Goal: Task Accomplishment & Management: Use online tool/utility

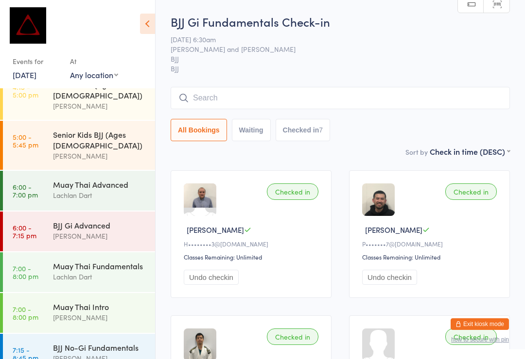
scroll to position [382, 0]
click at [103, 354] on div "[PERSON_NAME]" at bounding box center [100, 359] width 94 height 11
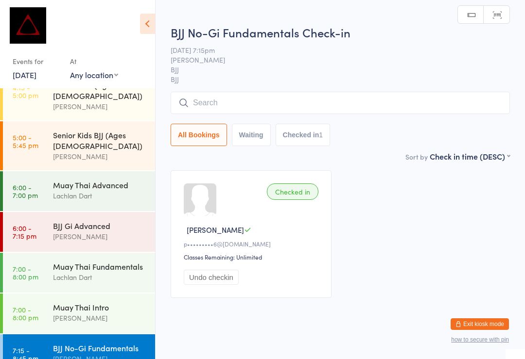
click at [290, 98] on input "search" at bounding box center [339, 103] width 339 height 22
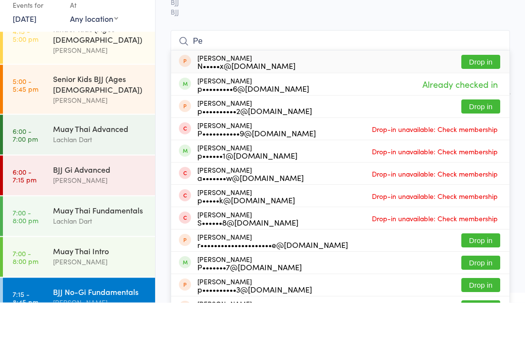
type input "P"
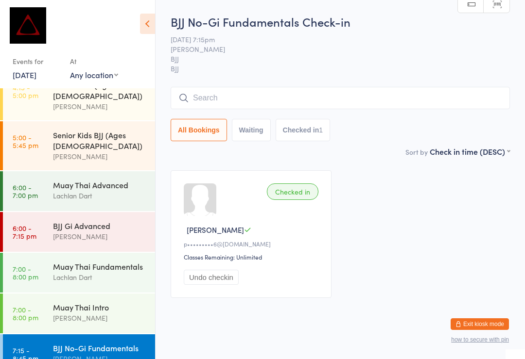
click at [270, 107] on input "search" at bounding box center [339, 98] width 339 height 22
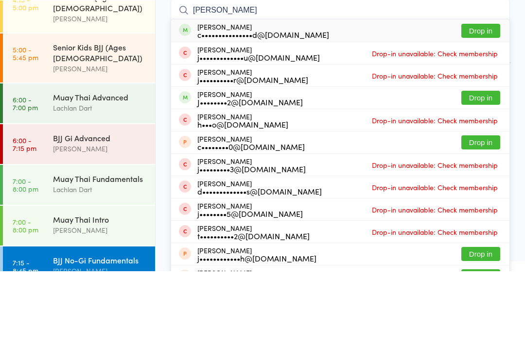
type input "[PERSON_NAME]"
click at [478, 112] on button "Drop in" at bounding box center [480, 119] width 39 height 14
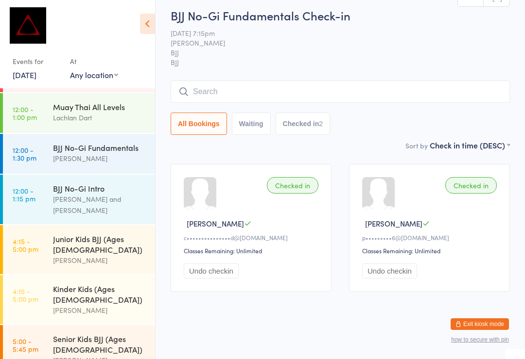
scroll to position [177, 0]
click at [110, 194] on div "[PERSON_NAME] and [PERSON_NAME]" at bounding box center [100, 205] width 94 height 22
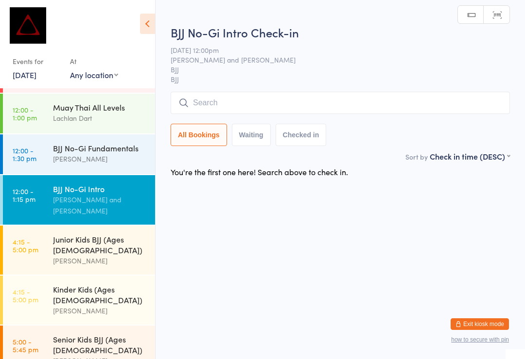
click at [254, 107] on input "search" at bounding box center [339, 103] width 339 height 22
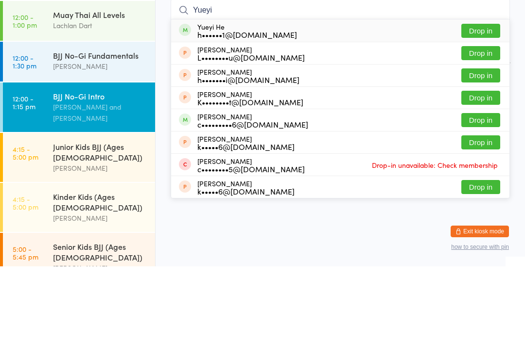
type input "Yueyi"
click at [252, 123] on div "h••••••1@[DOMAIN_NAME]" at bounding box center [247, 127] width 100 height 8
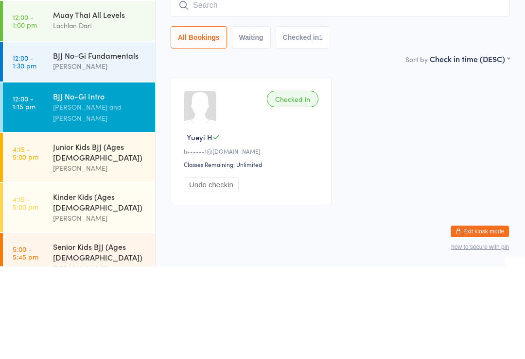
click at [385, 87] on input "search" at bounding box center [339, 98] width 339 height 22
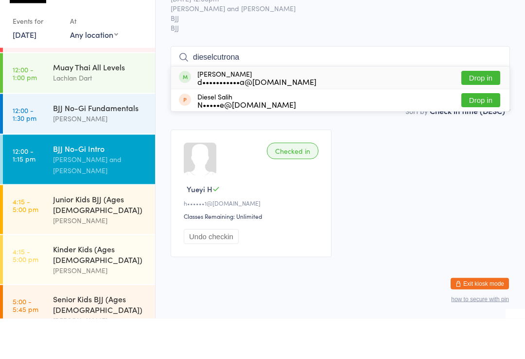
type input "dieselcutrona"
click at [272, 119] on div "d•••••••••••a@[DOMAIN_NAME]" at bounding box center [256, 123] width 119 height 8
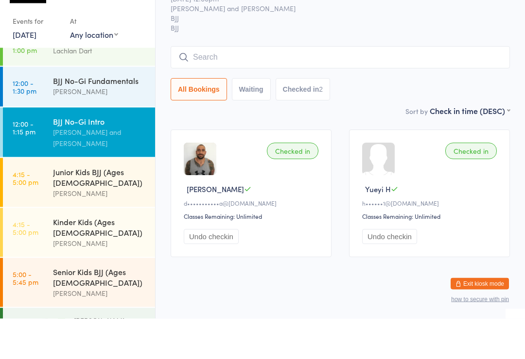
scroll to position [188, 0]
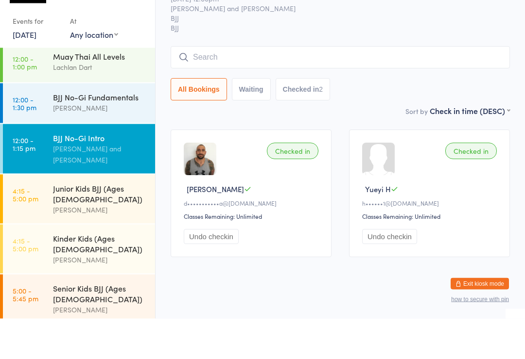
click at [25, 177] on time "12:00 - 1:15 pm" at bounding box center [24, 185] width 23 height 16
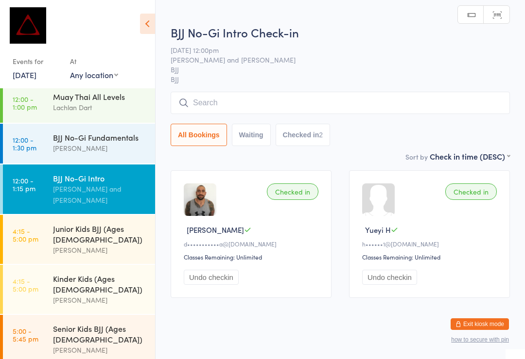
click at [219, 108] on input "search" at bounding box center [339, 103] width 339 height 22
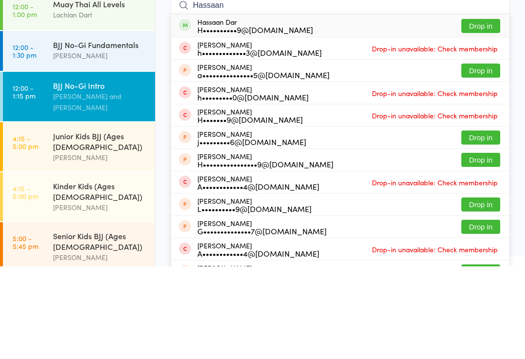
type input "Hassaan"
click at [487, 112] on button "Drop in" at bounding box center [480, 119] width 39 height 14
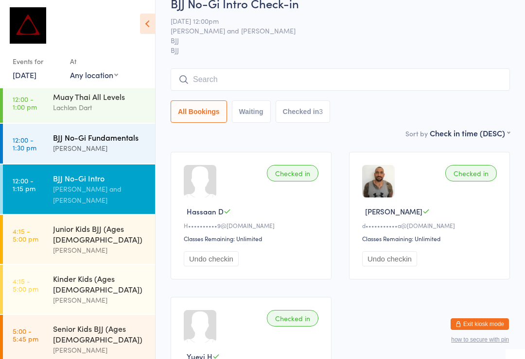
click at [121, 143] on div "[PERSON_NAME]" at bounding box center [100, 148] width 94 height 11
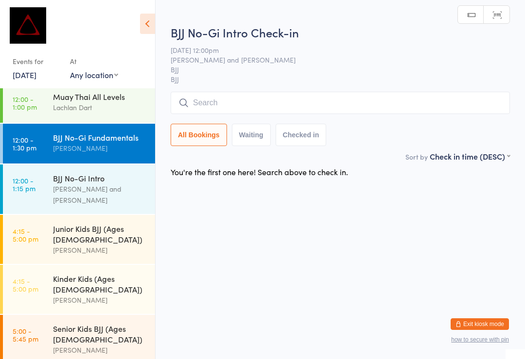
click at [237, 103] on input "search" at bounding box center [339, 103] width 339 height 22
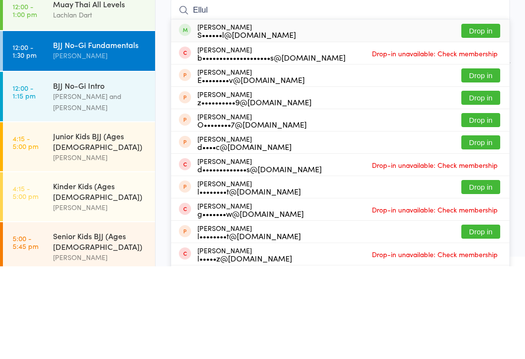
type input "Ellul"
click at [482, 117] on button "Drop in" at bounding box center [480, 124] width 39 height 14
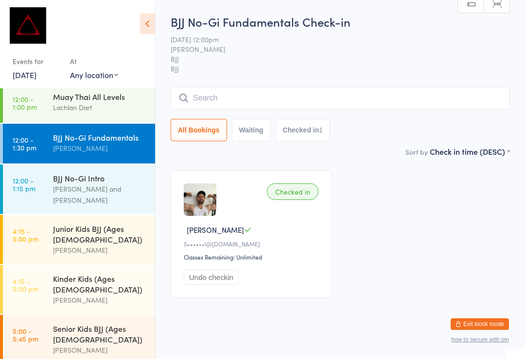
click at [243, 94] on input "search" at bounding box center [339, 98] width 339 height 22
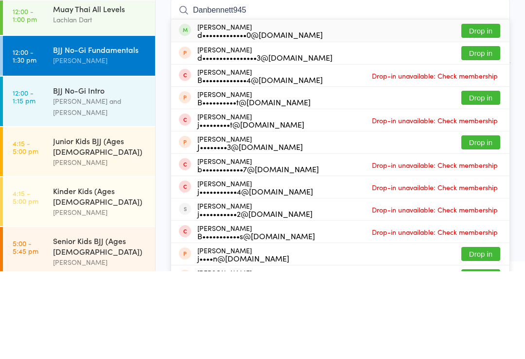
type input "Danbennett945"
click at [479, 112] on button "Drop in" at bounding box center [480, 119] width 39 height 14
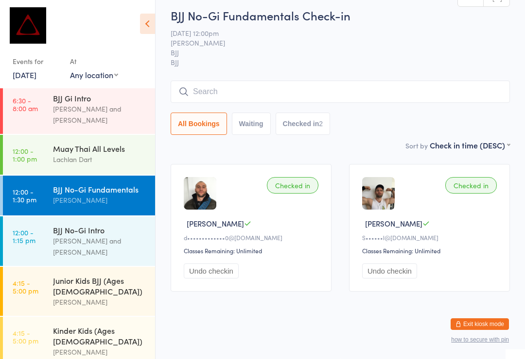
scroll to position [136, 0]
click at [106, 144] on div "Muay Thai All Levels" at bounding box center [100, 149] width 94 height 11
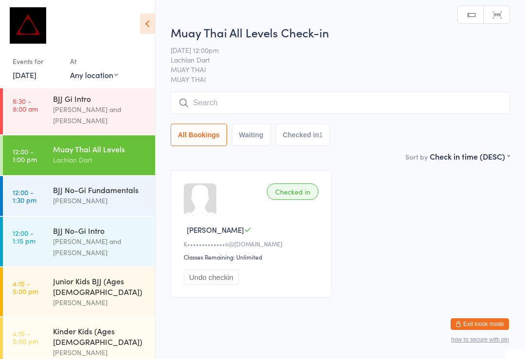
click at [406, 110] on input "search" at bounding box center [339, 103] width 339 height 22
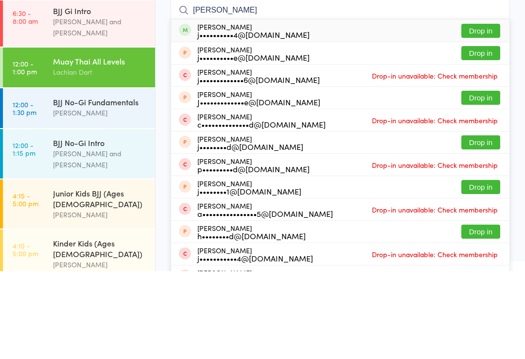
type input "[PERSON_NAME]"
click at [301, 107] on div "[PERSON_NAME] j••••••••••4@[DOMAIN_NAME] Drop in" at bounding box center [340, 118] width 338 height 22
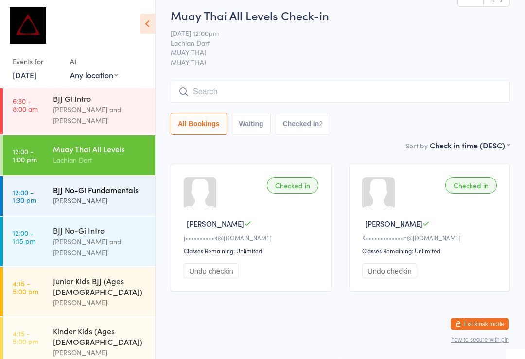
click at [108, 195] on div "[PERSON_NAME]" at bounding box center [100, 200] width 94 height 11
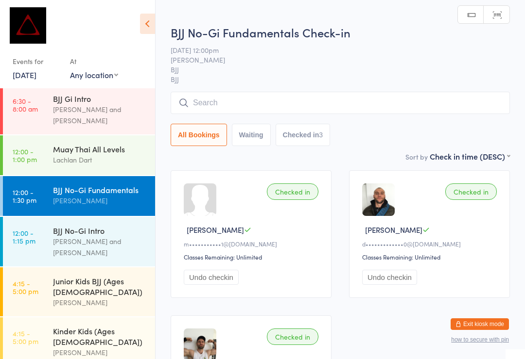
click at [349, 114] on input "search" at bounding box center [339, 103] width 339 height 22
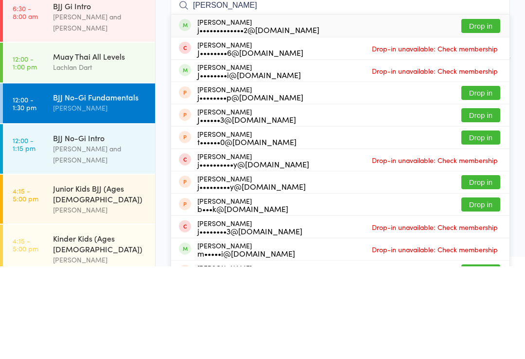
type input "[PERSON_NAME]"
click at [493, 112] on button "Drop in" at bounding box center [480, 119] width 39 height 14
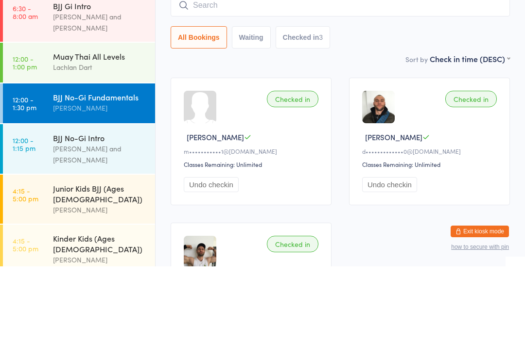
scroll to position [93, 0]
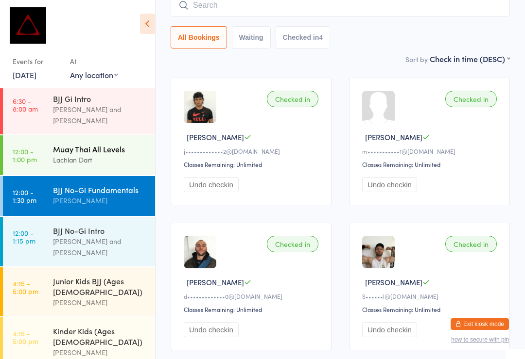
click at [39, 136] on link "12:00 - 1:00 pm Muay Thai All Levels Lachlan Dart" at bounding box center [79, 156] width 152 height 40
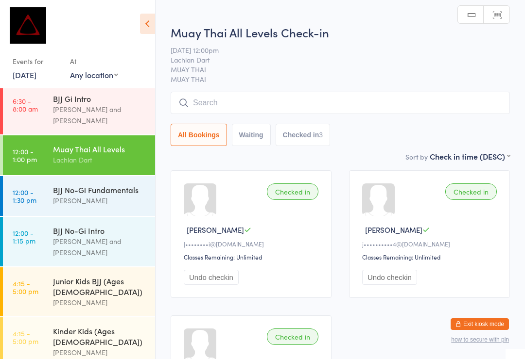
click at [249, 112] on input "search" at bounding box center [339, 103] width 339 height 22
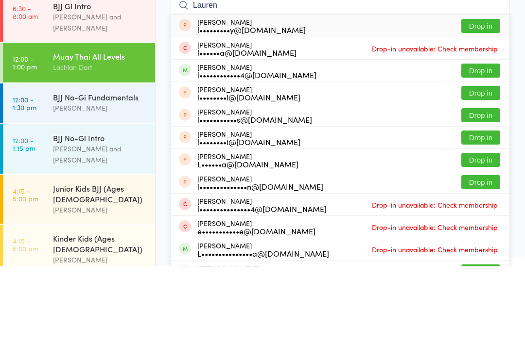
type input "Lauren"
click at [474, 156] on button "Drop in" at bounding box center [480, 163] width 39 height 14
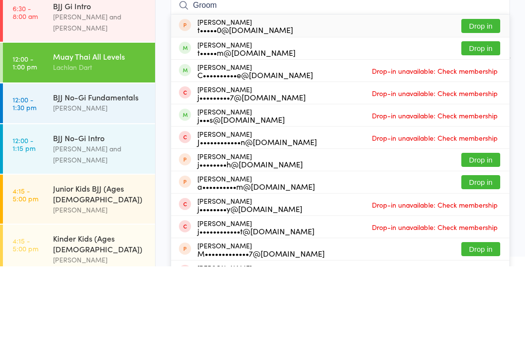
type input "Groom"
click at [476, 134] on button "Drop in" at bounding box center [480, 141] width 39 height 14
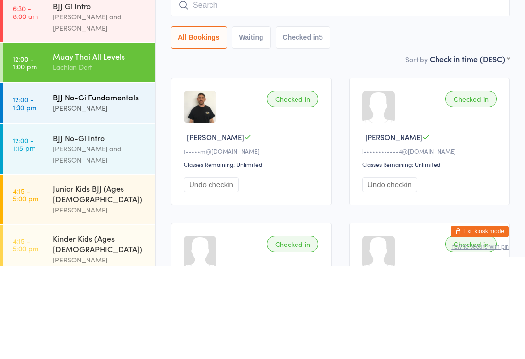
click at [121, 185] on div "BJJ No-Gi Fundamentals" at bounding box center [100, 190] width 94 height 11
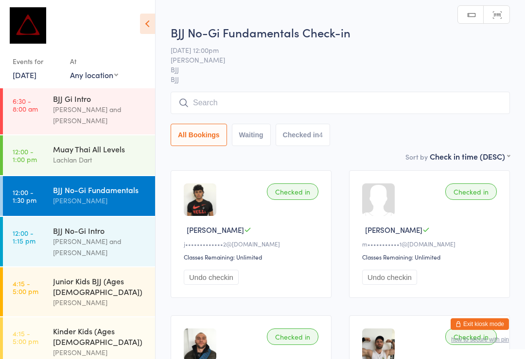
click at [372, 97] on input "search" at bounding box center [339, 103] width 339 height 22
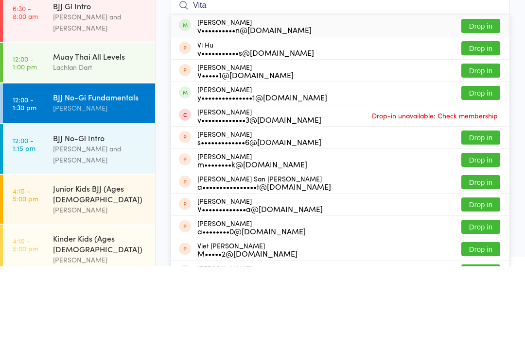
type input "Vita"
click at [484, 112] on button "Drop in" at bounding box center [480, 119] width 39 height 14
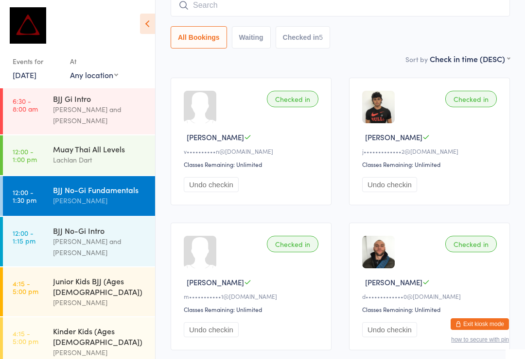
click at [251, 9] on input "search" at bounding box center [339, 5] width 339 height 22
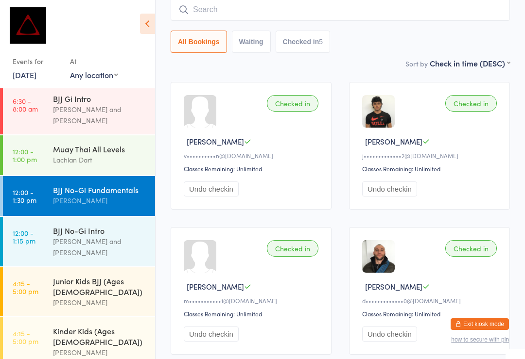
scroll to position [88, 0]
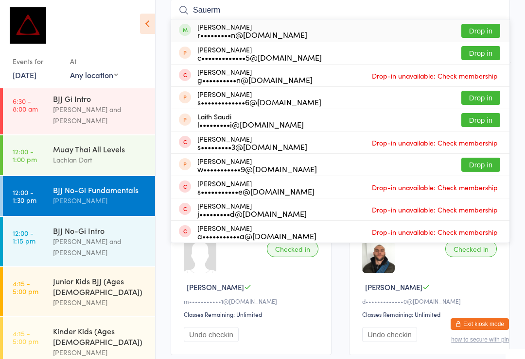
type input "Sauerm"
click at [484, 26] on button "Drop in" at bounding box center [480, 31] width 39 height 14
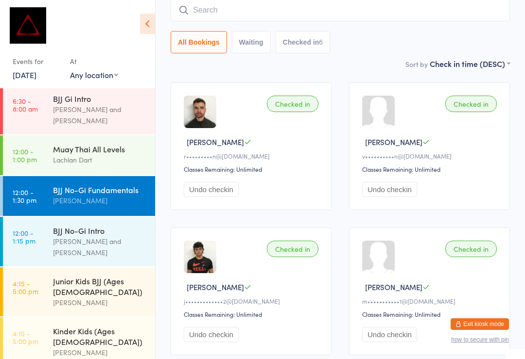
scroll to position [0, 0]
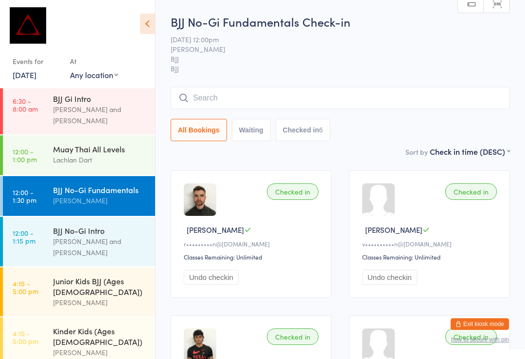
click at [325, 100] on input "search" at bounding box center [339, 98] width 339 height 22
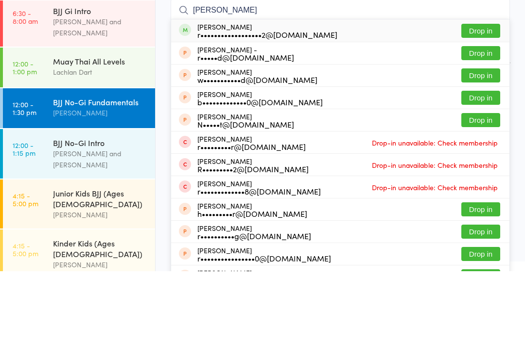
type input "[PERSON_NAME]"
click at [479, 112] on button "Drop in" at bounding box center [480, 119] width 39 height 14
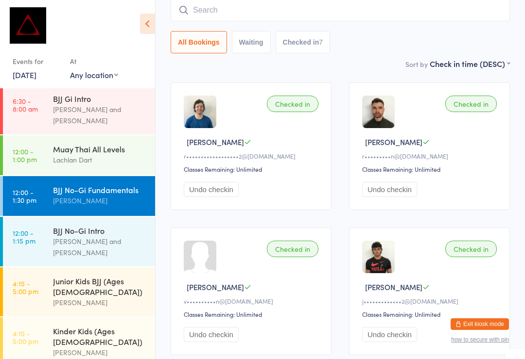
click at [231, 9] on input "search" at bounding box center [339, 10] width 339 height 22
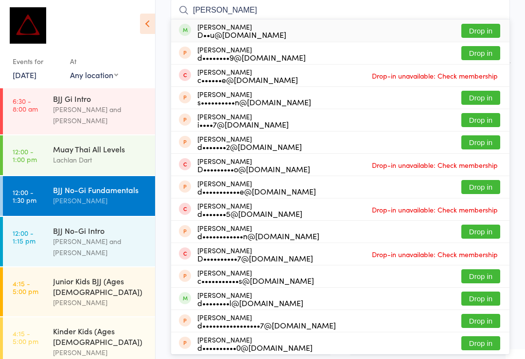
type input "[PERSON_NAME]"
click at [488, 29] on button "Drop in" at bounding box center [480, 31] width 39 height 14
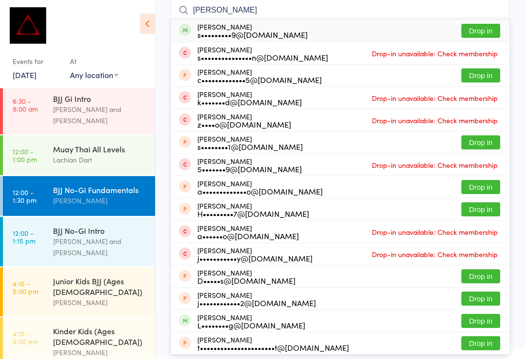
type input "[PERSON_NAME]"
click at [477, 29] on button "Drop in" at bounding box center [480, 31] width 39 height 14
